Goal: Task Accomplishment & Management: Use online tool/utility

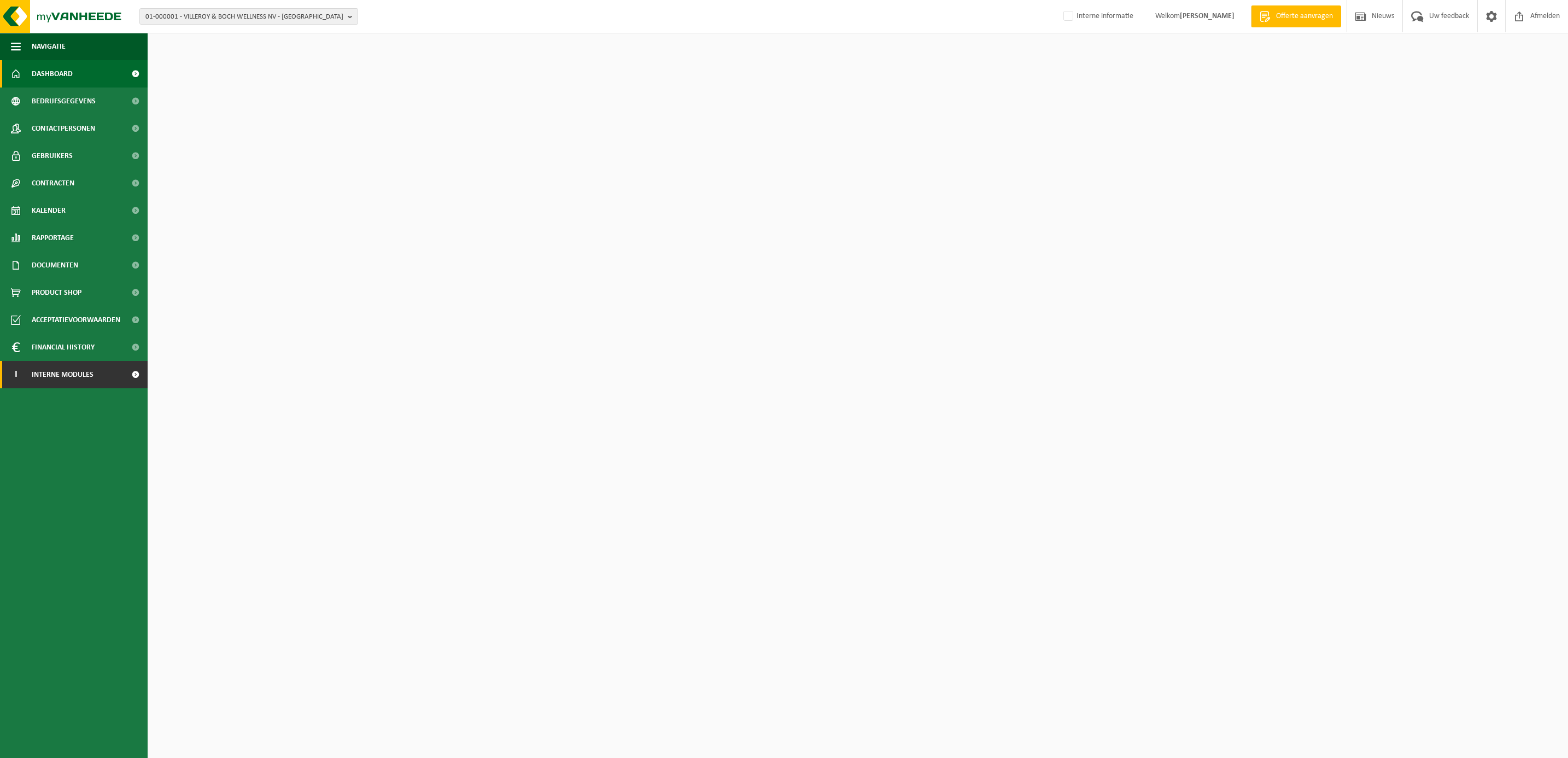
click at [61, 378] on span "Interne modules" at bounding box center [63, 375] width 62 height 27
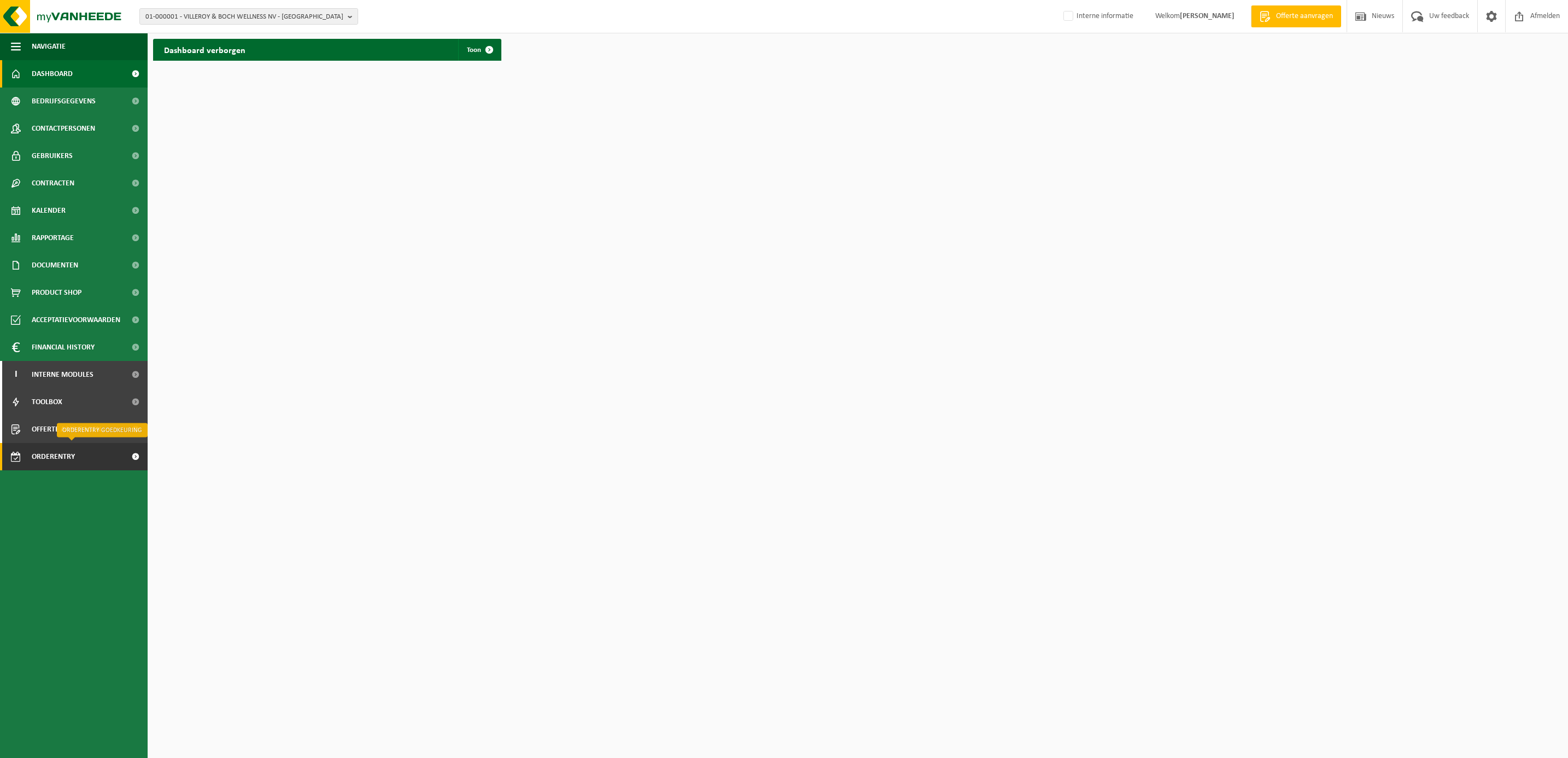
click at [58, 444] on span "Orderentry Goedkeuring" at bounding box center [77, 457] width 92 height 27
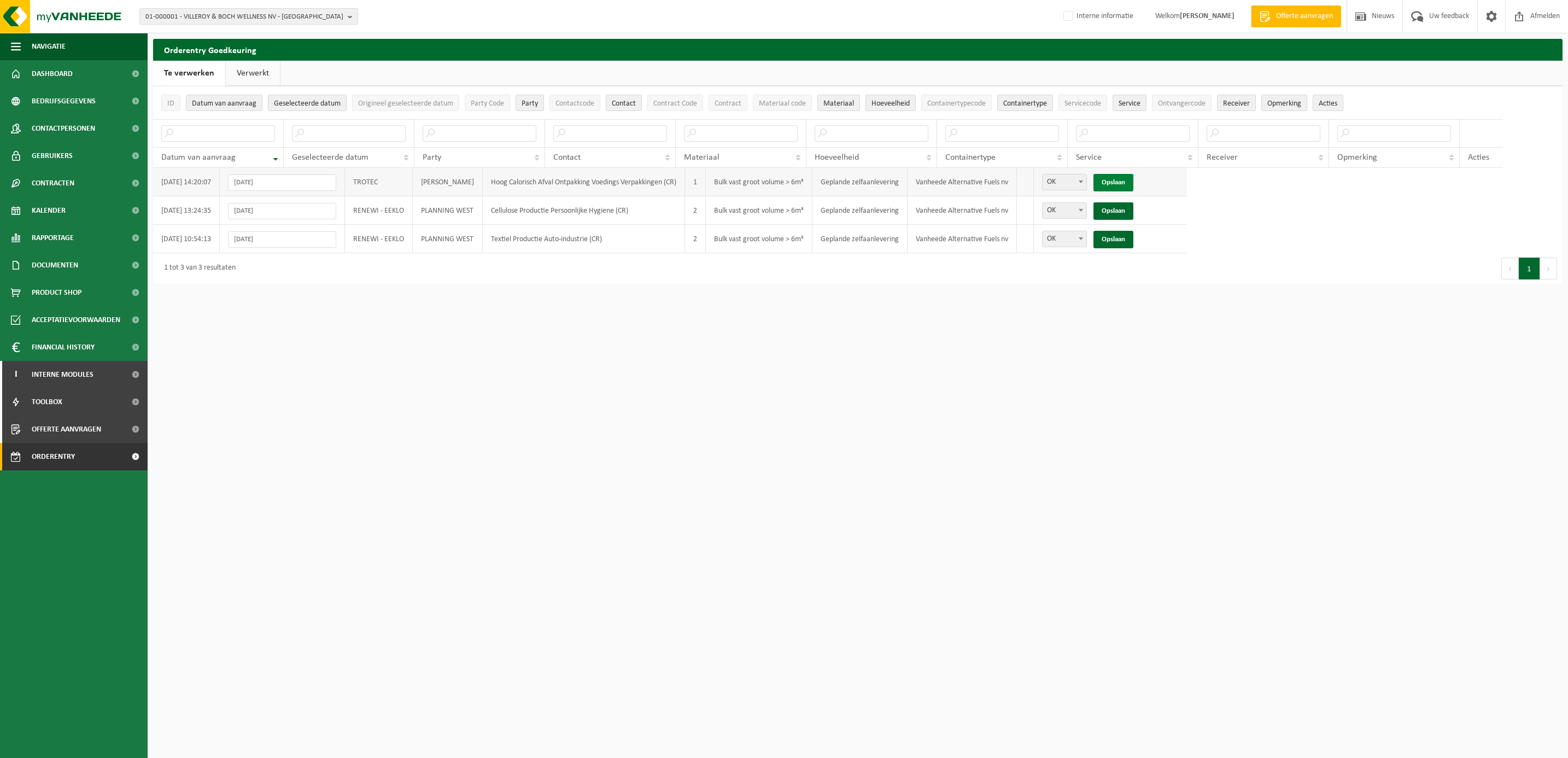
click at [1133, 181] on link "Opslaan" at bounding box center [1113, 182] width 40 height 17
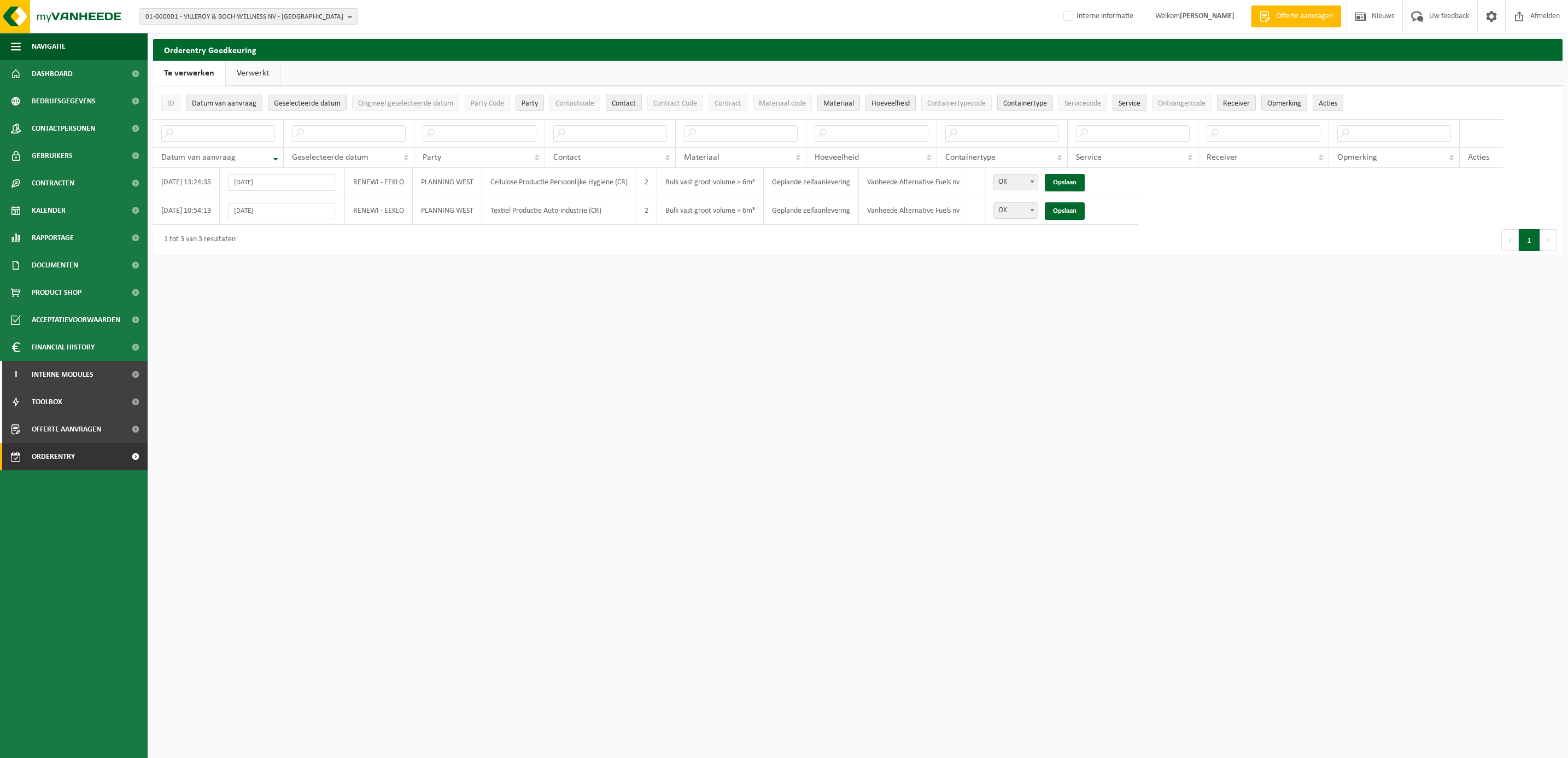
click at [261, 71] on link "Verwerkt" at bounding box center [253, 74] width 55 height 25
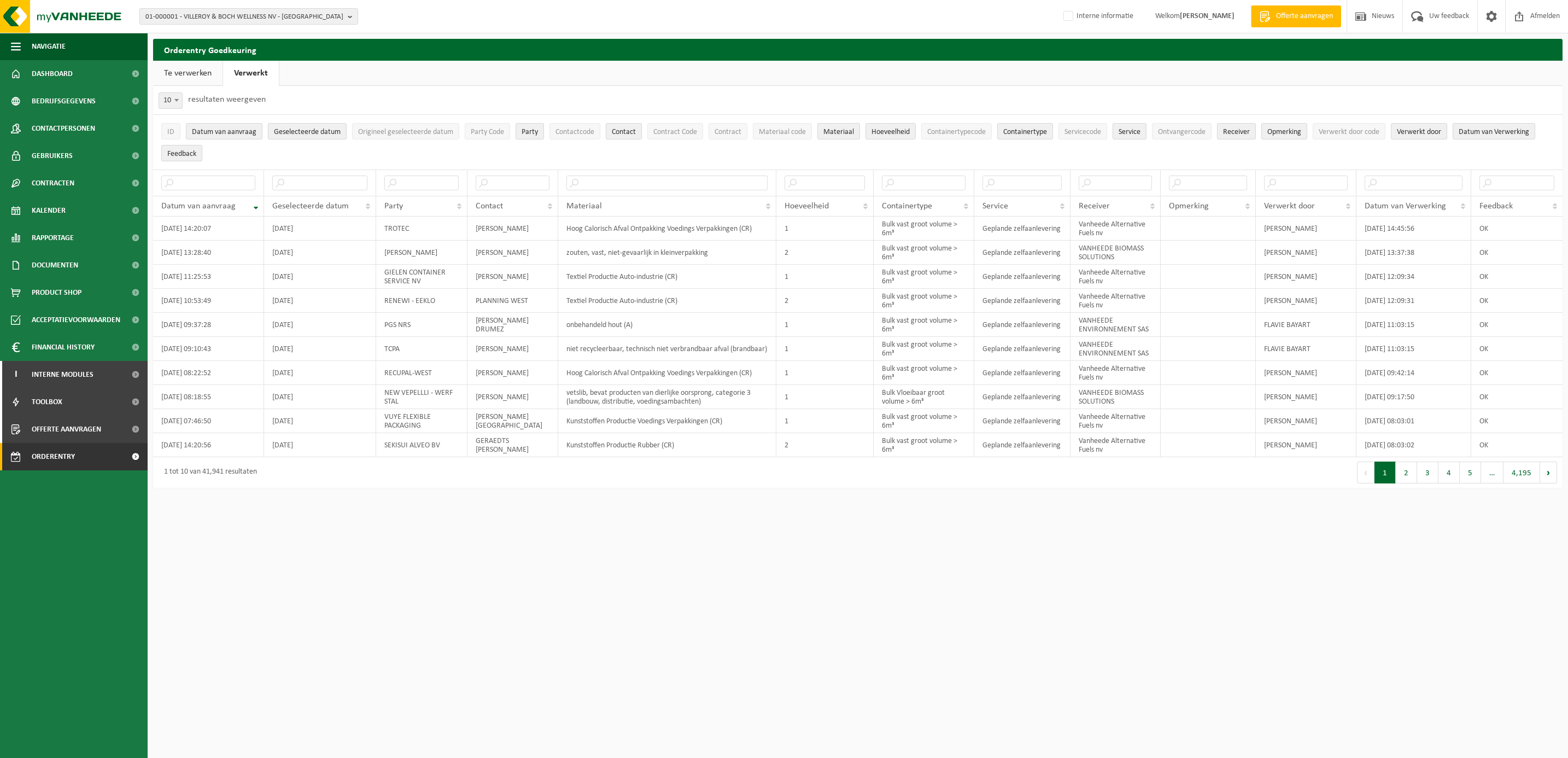
click at [181, 71] on link "Te verwerken" at bounding box center [187, 74] width 69 height 25
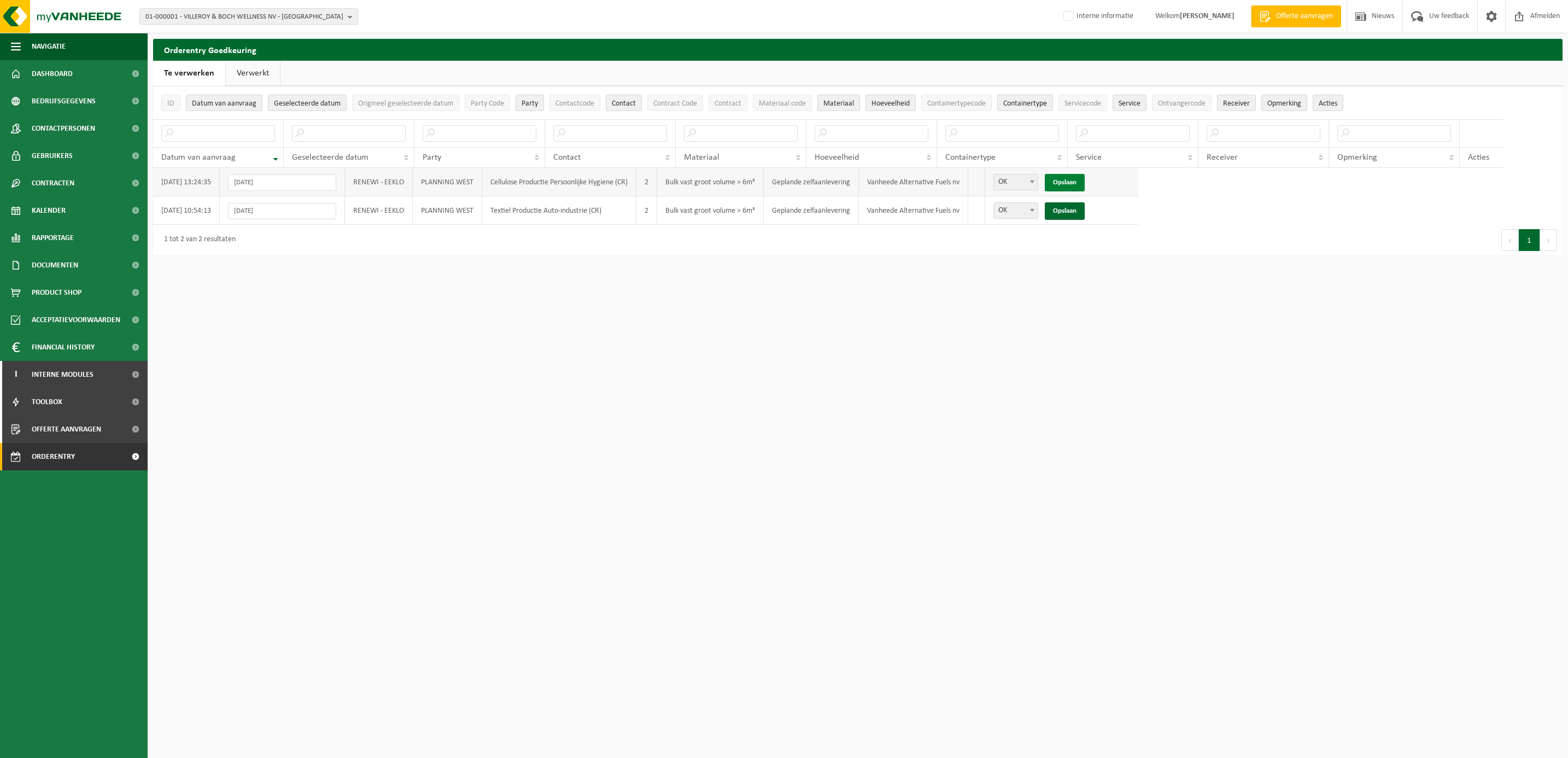
click at [1070, 179] on link "Opslaan" at bounding box center [1065, 182] width 40 height 17
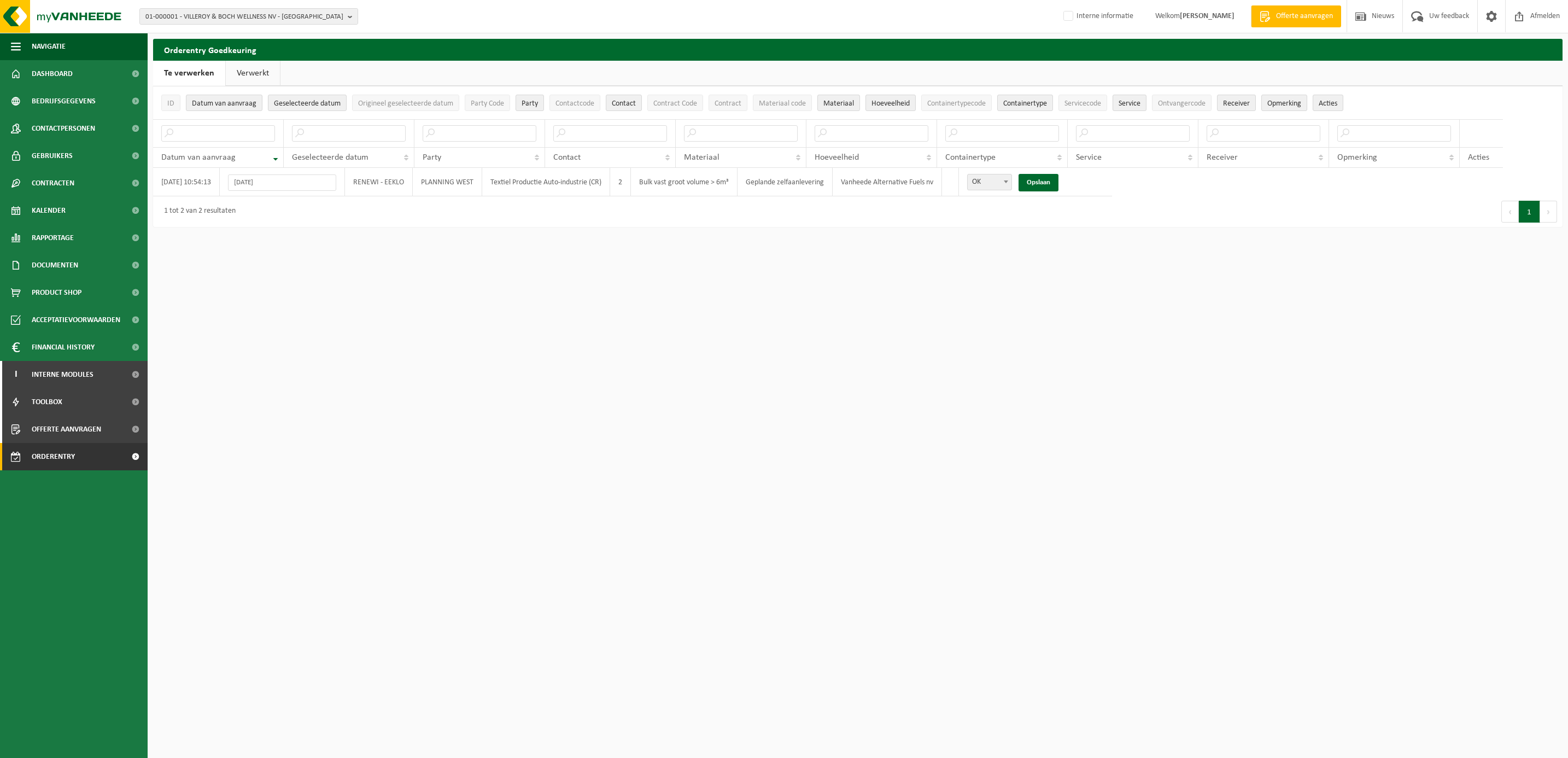
click at [246, 72] on link "Verwerkt" at bounding box center [253, 74] width 55 height 25
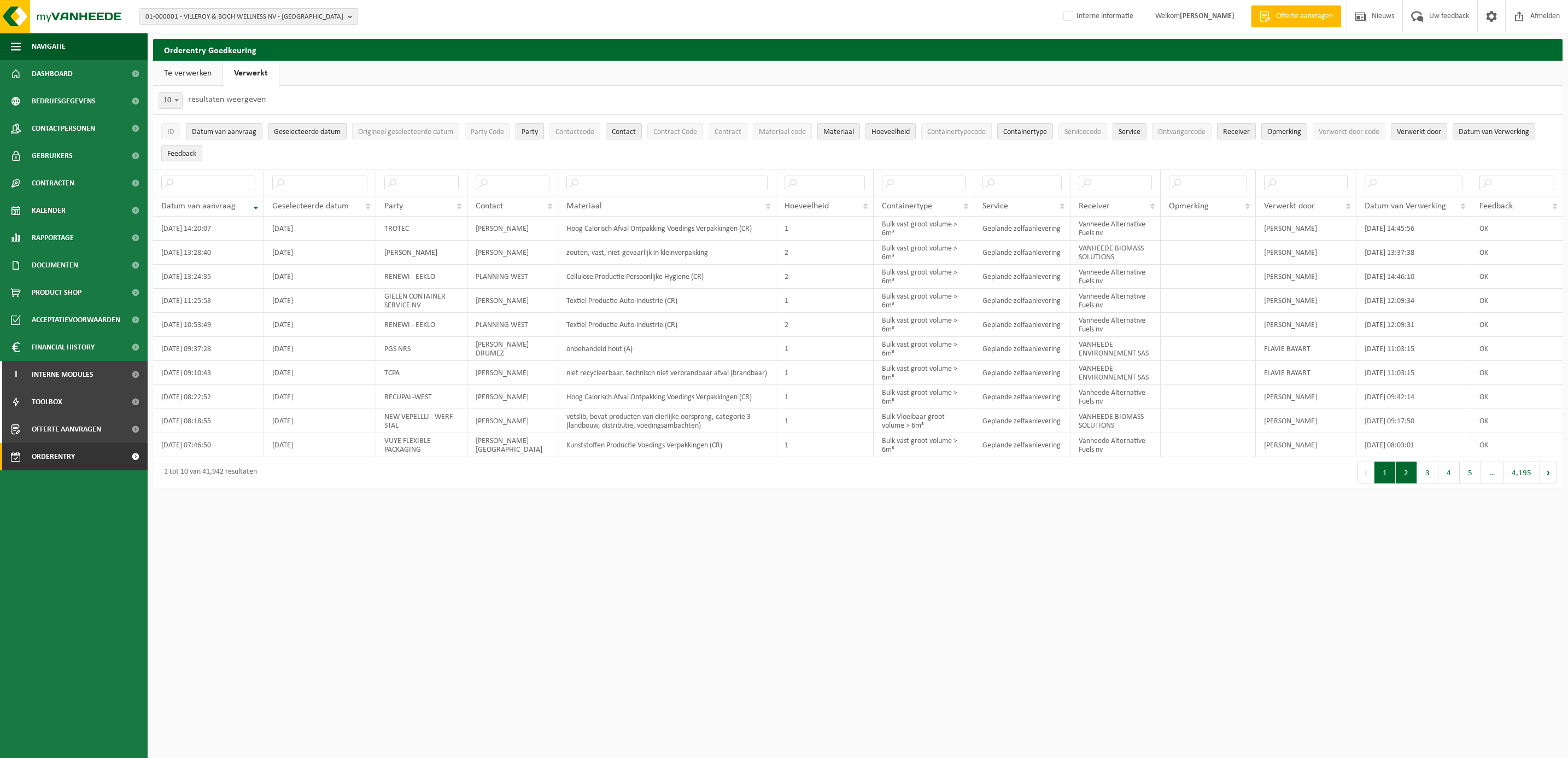
click at [1412, 473] on button "2" at bounding box center [1406, 472] width 21 height 22
click at [1382, 481] on button "1" at bounding box center [1384, 472] width 21 height 22
click at [177, 97] on span at bounding box center [176, 100] width 11 height 15
select select "50"
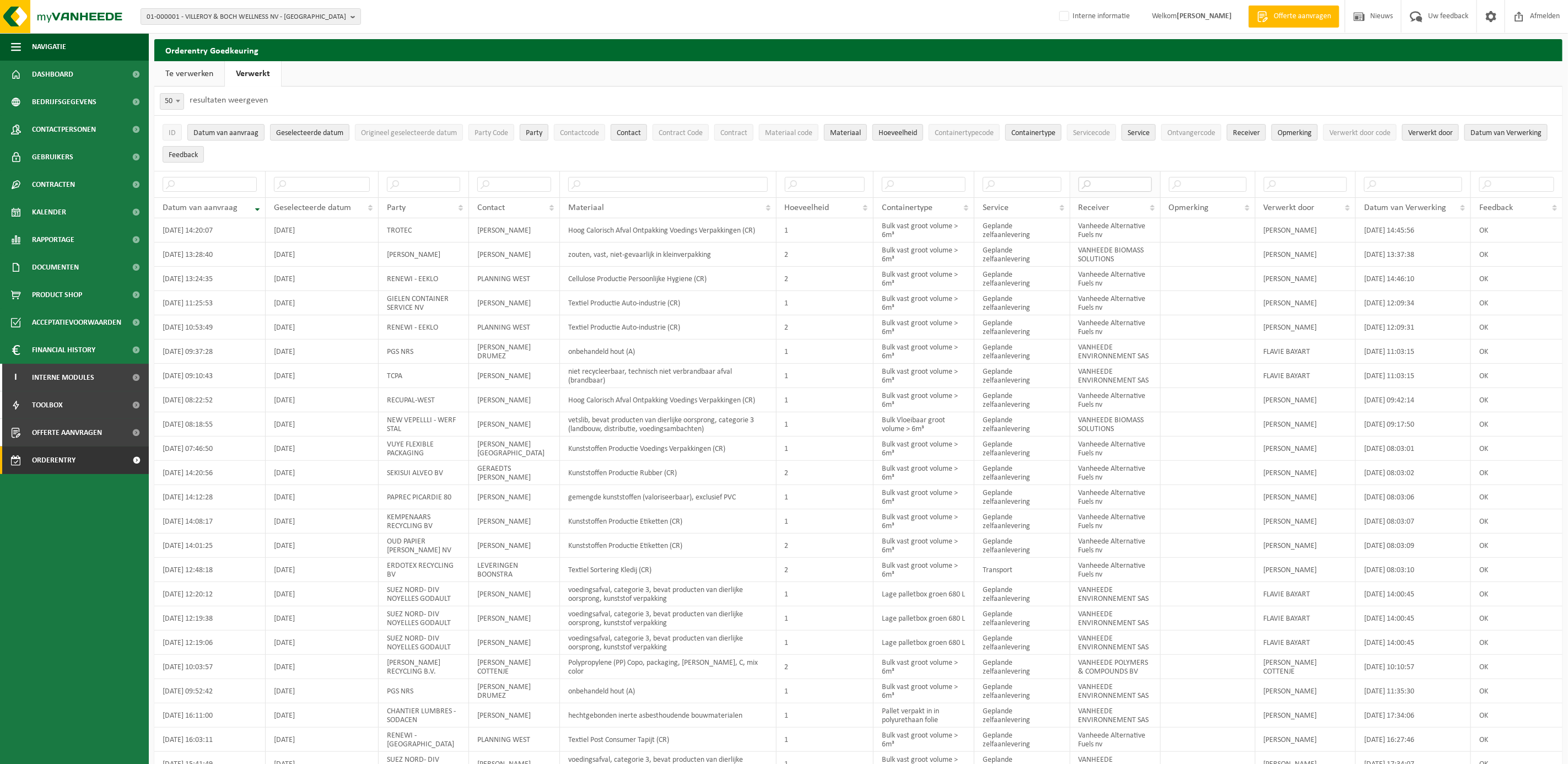
click at [1117, 187] on input "text" at bounding box center [1115, 184] width 73 height 15
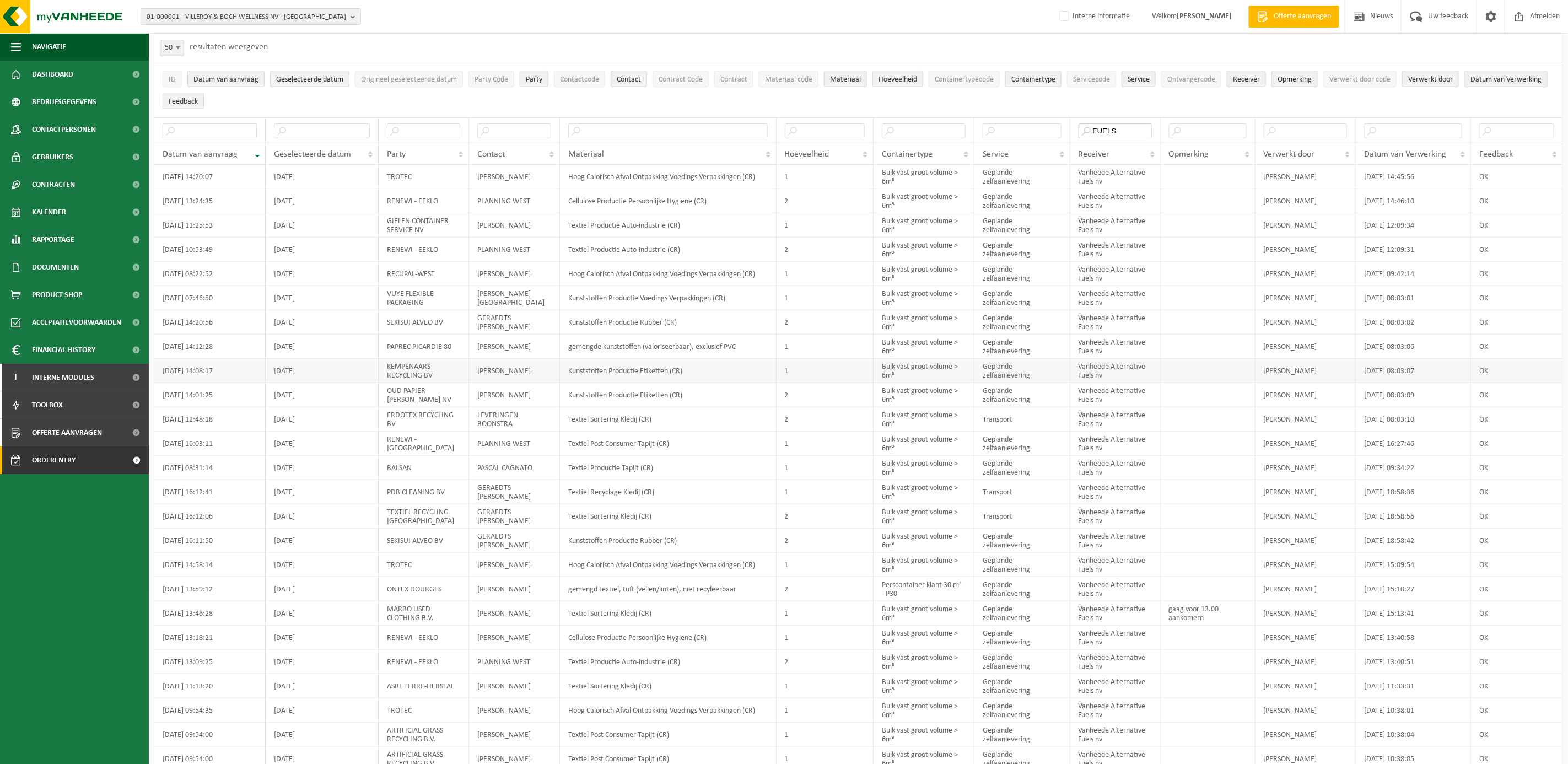
scroll to position [83, 0]
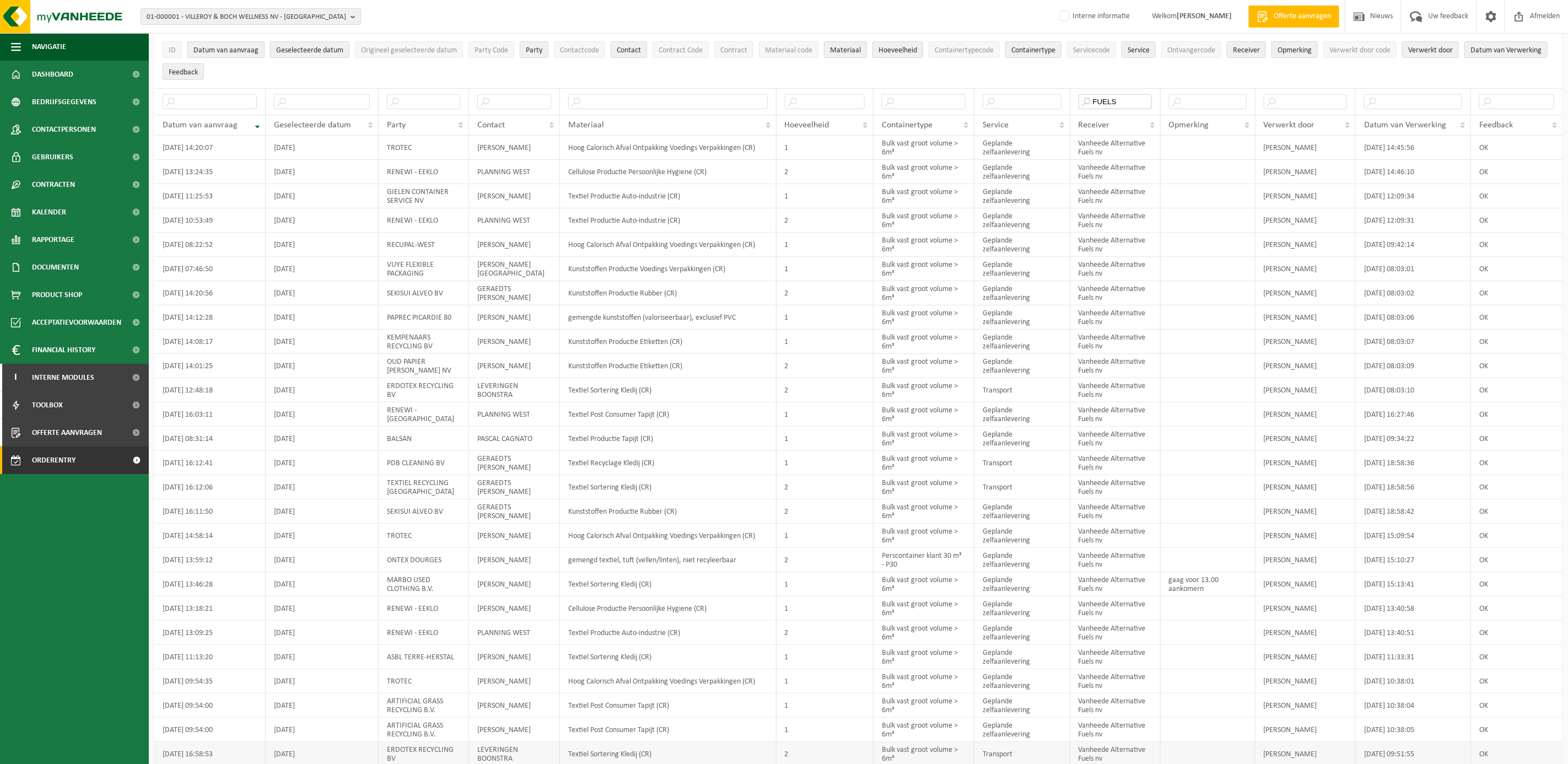
type input "FUELS"
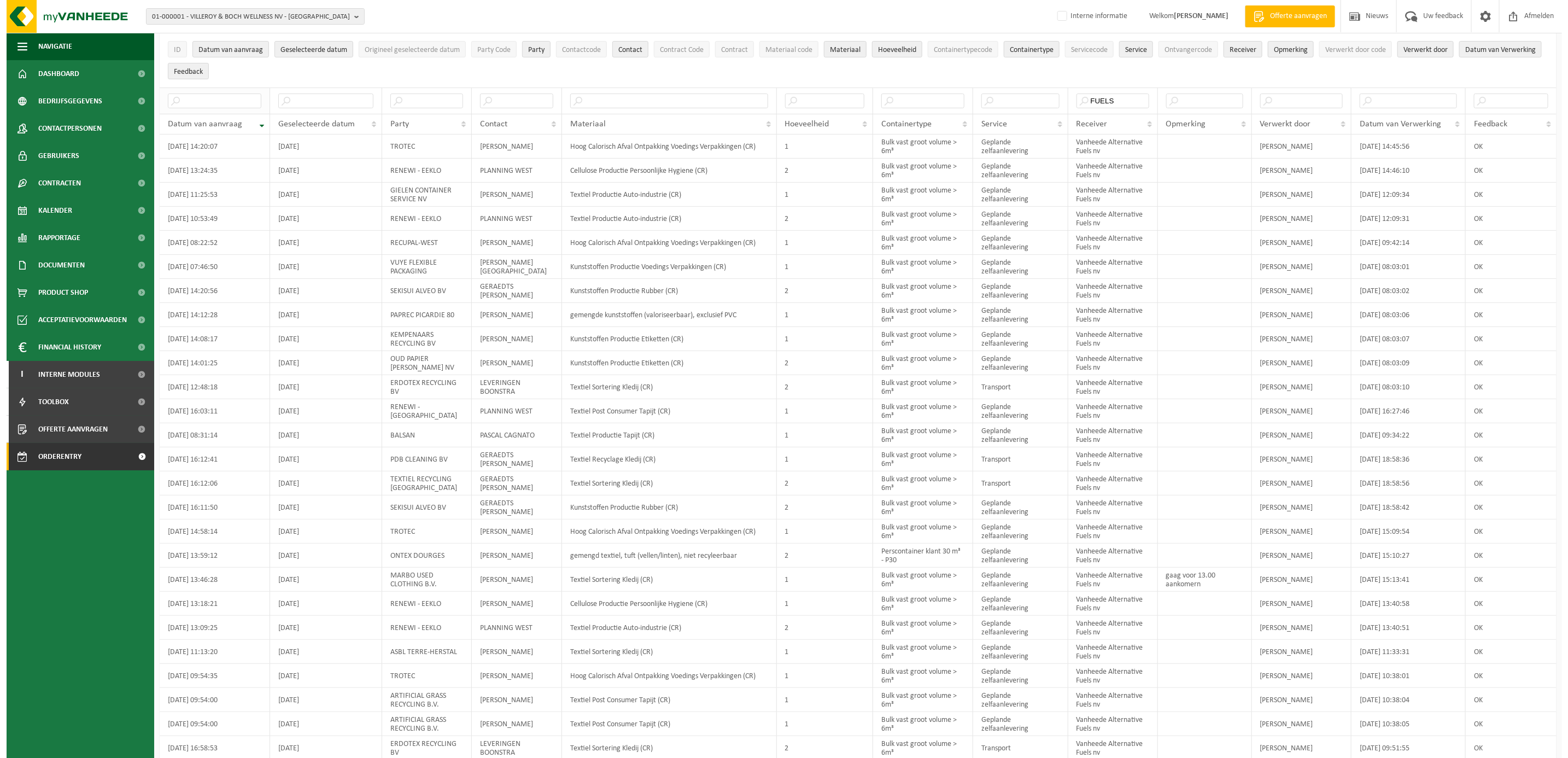
scroll to position [0, 0]
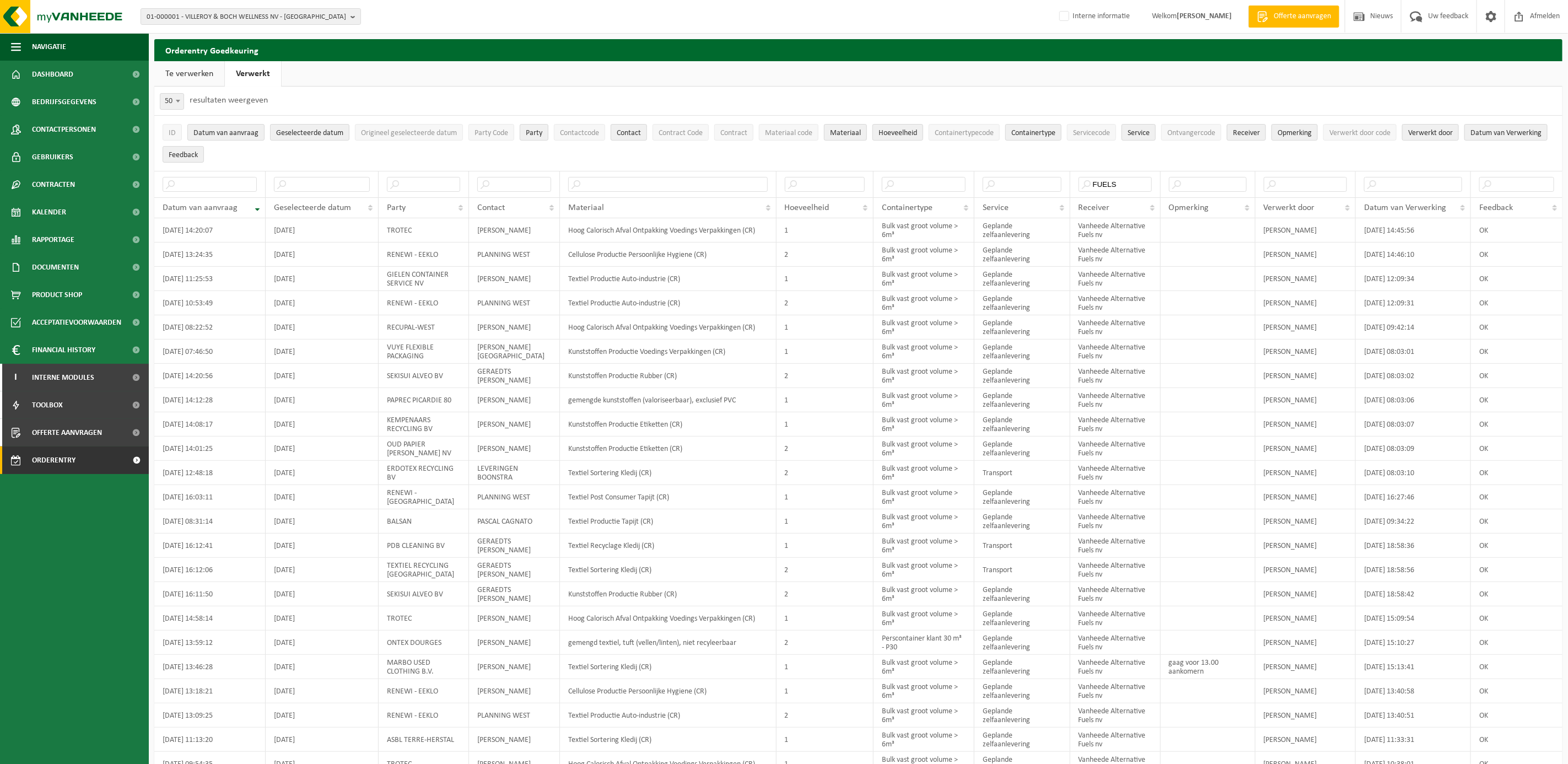
click at [187, 70] on link "Te verwerken" at bounding box center [189, 74] width 70 height 26
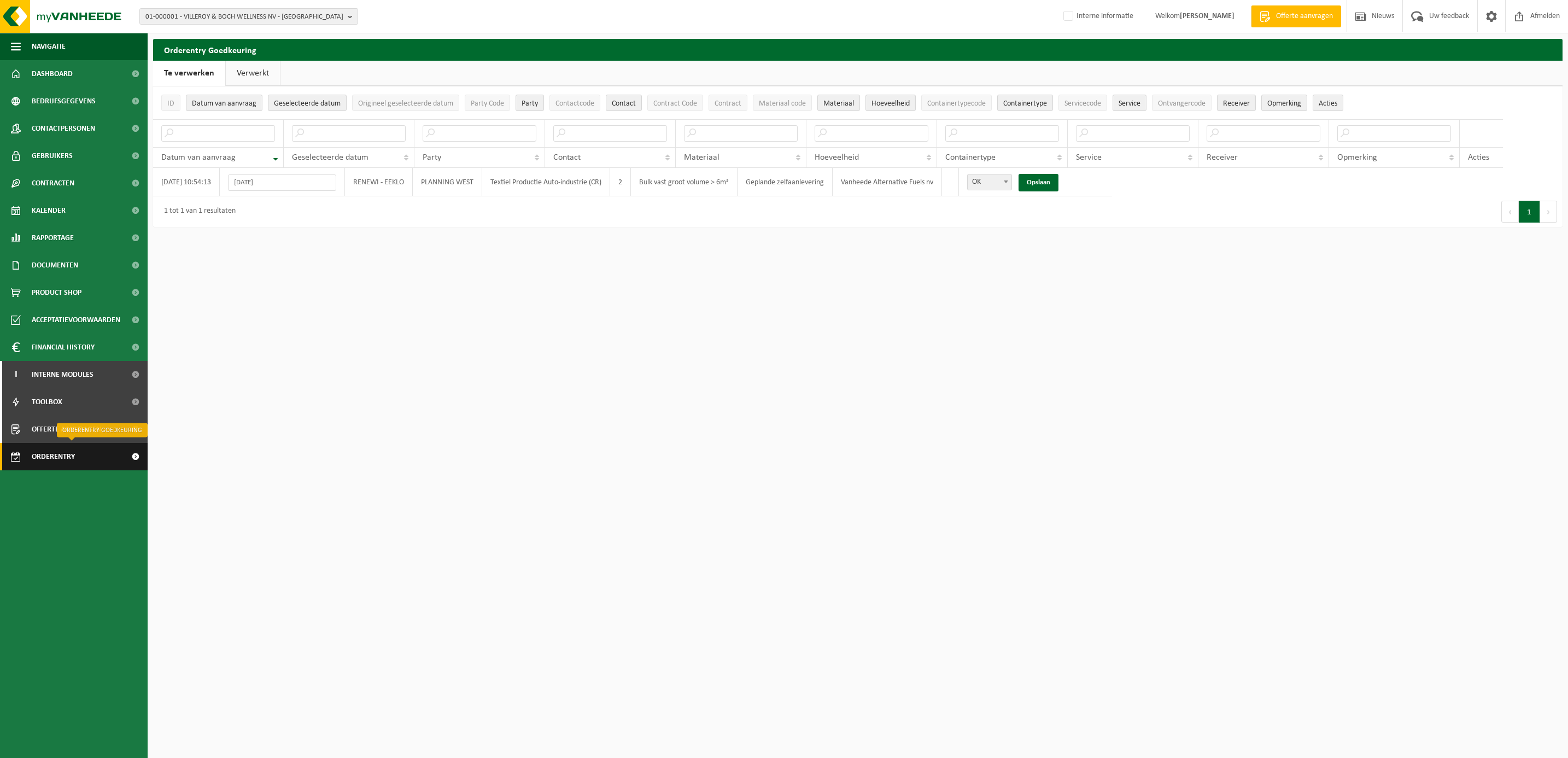
click at [50, 457] on span "Orderentry Goedkeuring" at bounding box center [77, 457] width 92 height 27
click at [69, 453] on span "Orderentry Goedkeuring" at bounding box center [77, 457] width 92 height 27
click at [1059, 179] on link "Opslaan" at bounding box center [1039, 182] width 40 height 17
